Goal: Task Accomplishment & Management: Complete application form

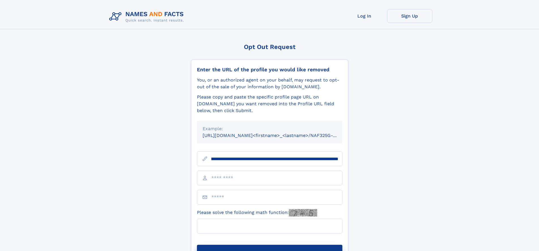
scroll to position [0, 75]
type input "**********"
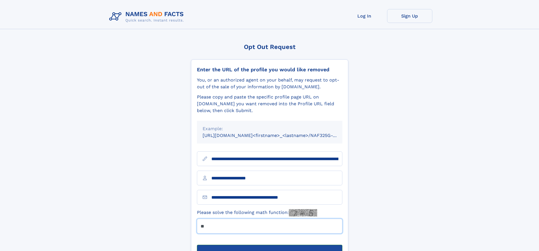
type input "**"
click at [269, 245] on button "Submit Opt Out Request" at bounding box center [269, 254] width 145 height 18
